Goal: Find contact information: Find contact information

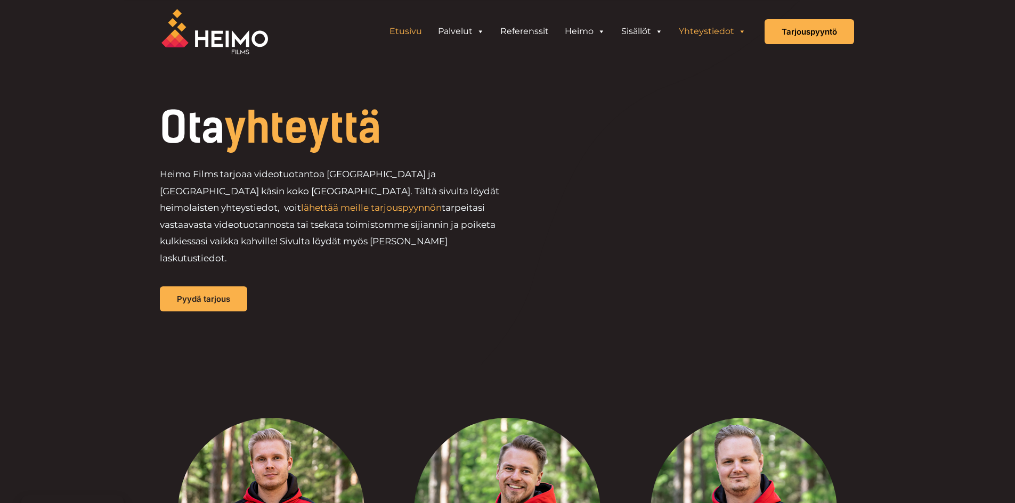
click at [410, 29] on link "Etusivu" at bounding box center [405, 31] width 48 height 21
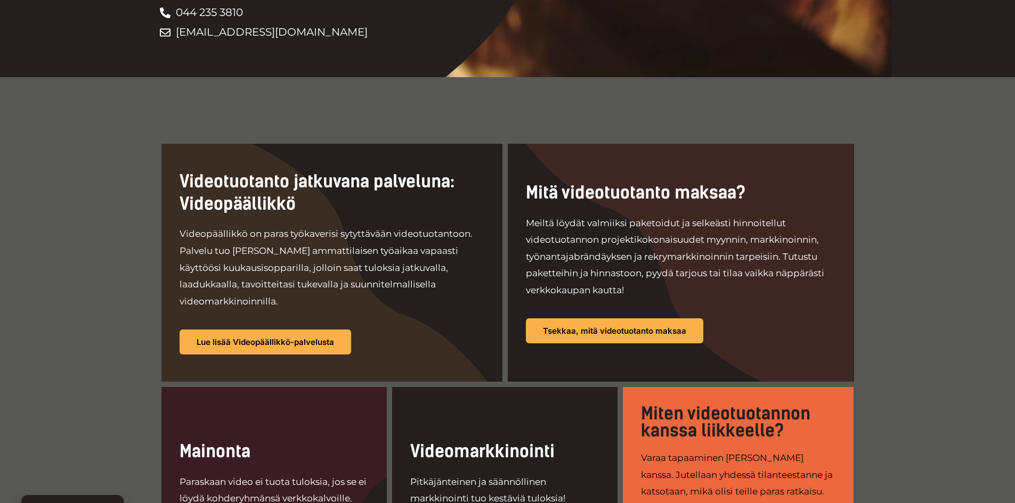
scroll to position [426, 0]
